Goal: Transaction & Acquisition: Purchase product/service

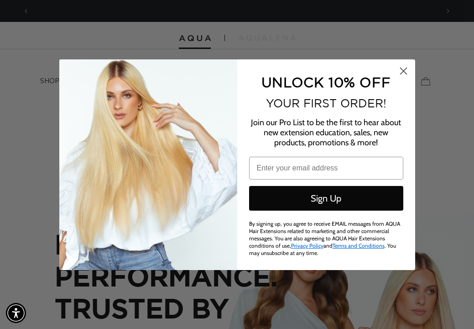
scroll to position [0, 819]
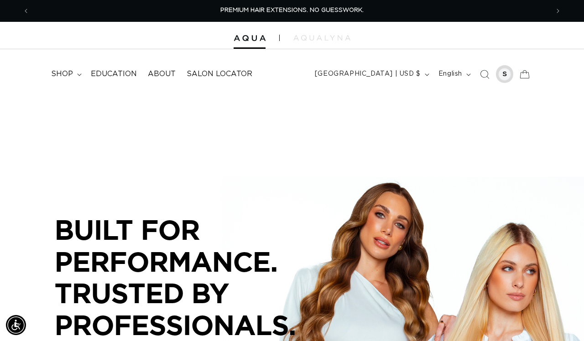
click at [508, 74] on div at bounding box center [504, 74] width 13 height 13
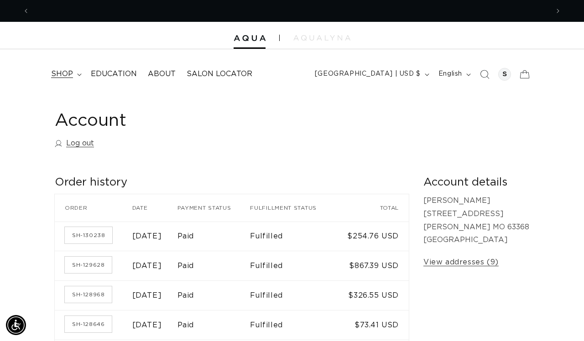
scroll to position [0, 519]
click at [65, 76] on span "shop" at bounding box center [62, 74] width 22 height 10
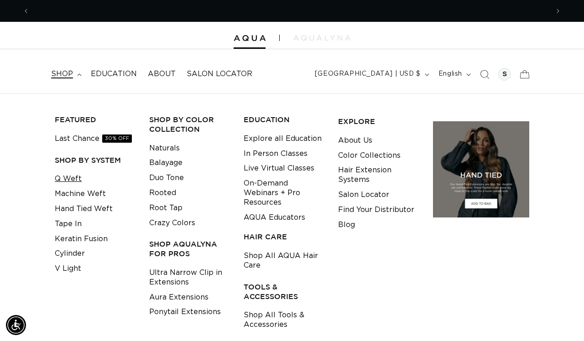
scroll to position [0, 1039]
click at [73, 177] on link "Q Weft" at bounding box center [68, 179] width 27 height 15
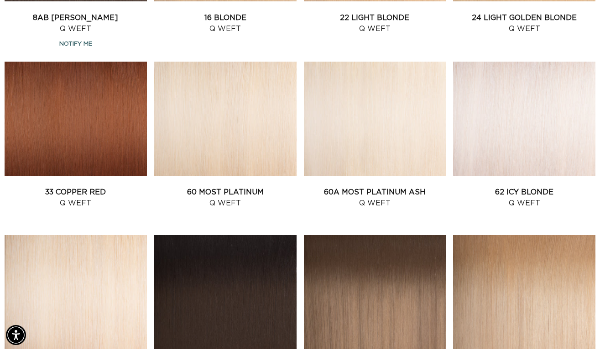
scroll to position [0, 1071]
click at [404, 187] on link "60A Most Platinum Ash Q Weft" at bounding box center [375, 198] width 142 height 22
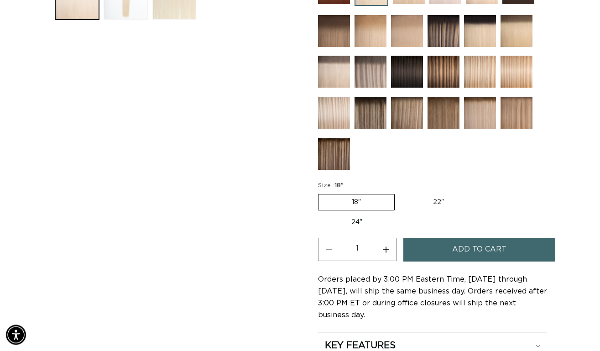
scroll to position [0, 1071]
click at [384, 248] on button "Increase quantity for 60A Most Platinum Ash - Q Weft" at bounding box center [386, 249] width 21 height 23
type input "2"
click at [463, 250] on span "Add to cart" at bounding box center [479, 249] width 54 height 23
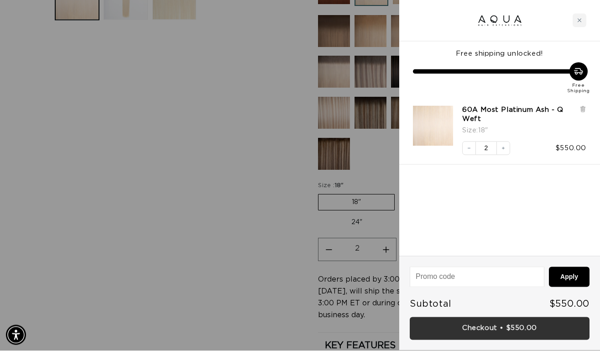
scroll to position [0, 535]
click at [496, 327] on link "Checkout • $550.00" at bounding box center [500, 328] width 180 height 23
